Goal: Check status: Check status

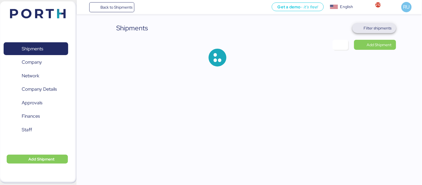
click at [380, 33] on span "Filter shipments" at bounding box center [375, 28] width 44 height 10
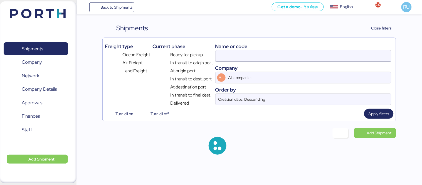
click at [288, 57] on input at bounding box center [304, 55] width 176 height 11
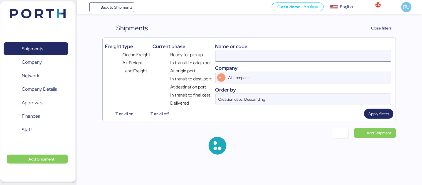
paste input "A0052092"
type input "A0052092"
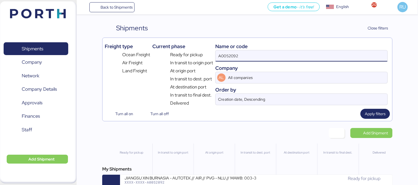
scroll to position [13, 0]
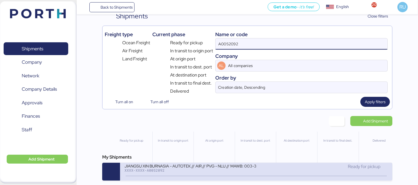
click at [278, 170] on div "Ready for pickup" at bounding box center [322, 166] width 132 height 7
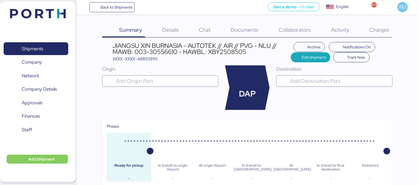
click at [377, 30] on span "Charges" at bounding box center [379, 29] width 20 height 7
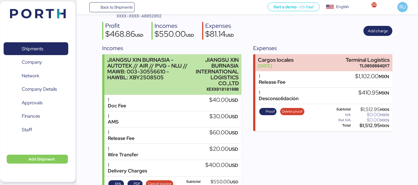
scroll to position [43, 0]
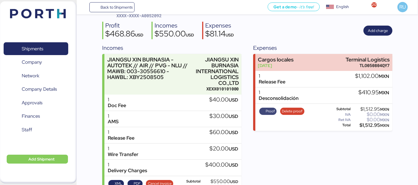
click at [265, 110] on span "Proof" at bounding box center [269, 111] width 9 height 6
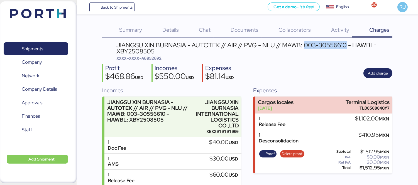
drag, startPoint x: 348, startPoint y: 44, endPoint x: 304, endPoint y: 44, distance: 44.2
click at [304, 44] on div "JIANGSU XIN BURNASIA - AUTOTEK // AIR // PVG - NLU // MAWB: 003-30556610 - HAWB…" at bounding box center [254, 48] width 276 height 13
copy div "003-30556610"
click at [45, 14] on img at bounding box center [38, 13] width 56 height 9
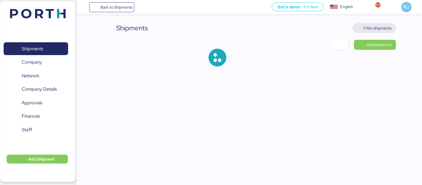
click at [367, 27] on span "Filter shipments" at bounding box center [378, 28] width 28 height 7
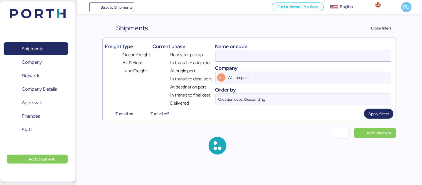
click at [257, 52] on input at bounding box center [304, 55] width 176 height 11
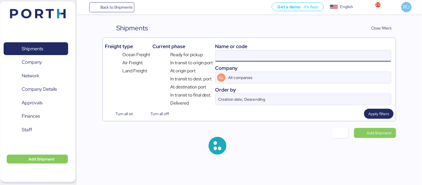
paste input "O0051600"
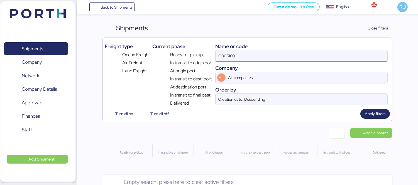
type input "O0051600"
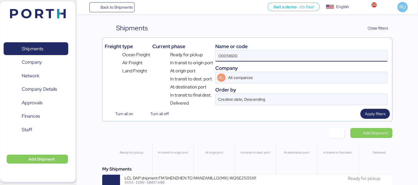
scroll to position [13, 0]
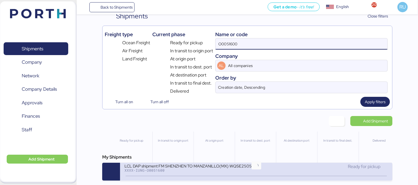
click at [257, 175] on icon at bounding box center [256, 176] width 27 height 6
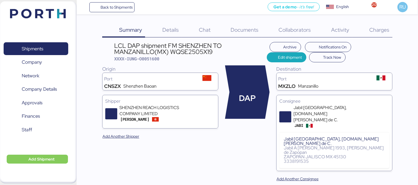
click at [381, 47] on div "Archive Notifications On Edit shipment Track Now" at bounding box center [329, 52] width 125 height 20
click at [370, 33] on span "Charges" at bounding box center [379, 29] width 20 height 7
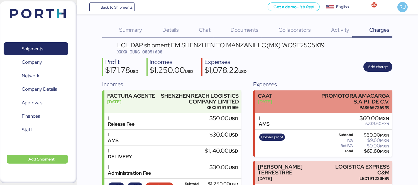
scroll to position [43, 0]
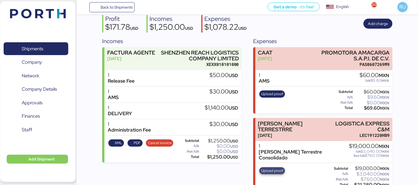
click at [272, 168] on span "Upload proof" at bounding box center [272, 171] width 22 height 6
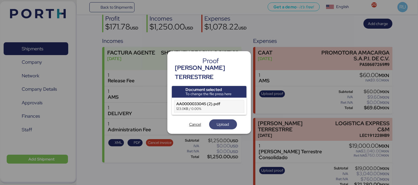
click at [227, 122] on span "Upload" at bounding box center [223, 124] width 12 height 7
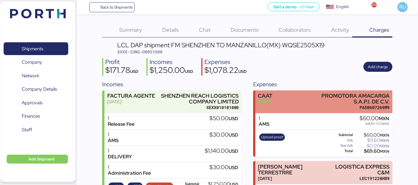
scroll to position [43, 0]
